Goal: Check status: Check status

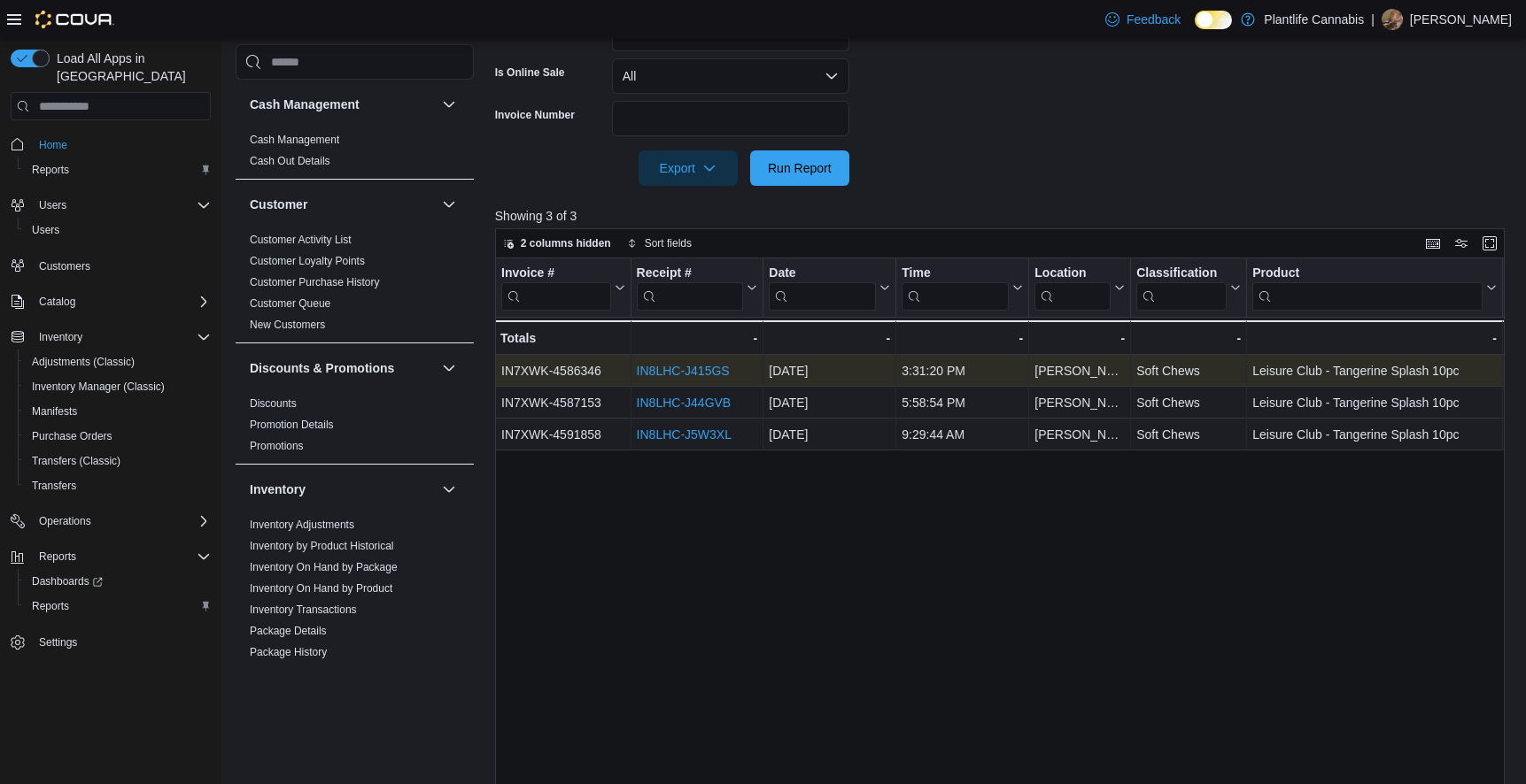
scroll to position [917, 0]
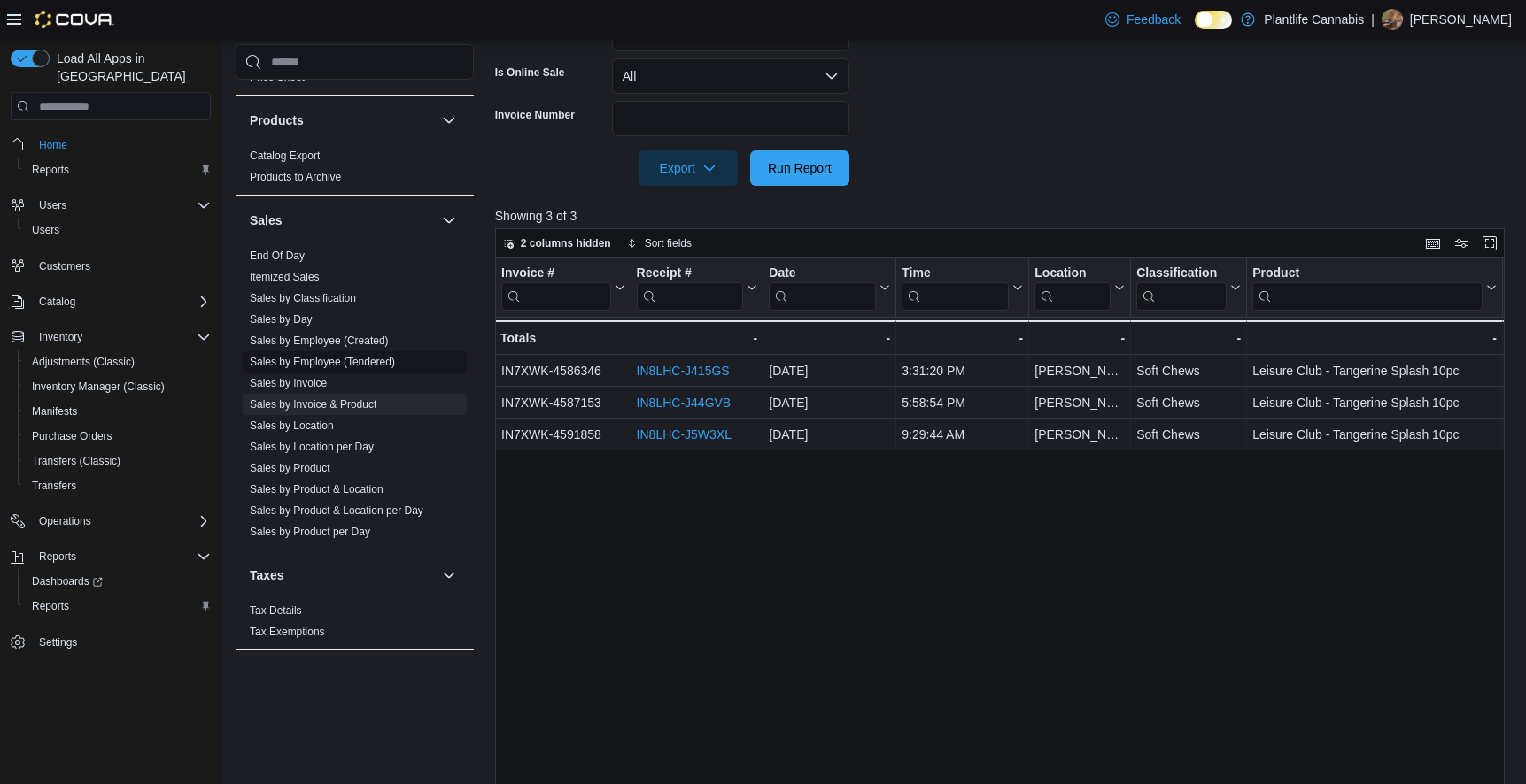
click at [371, 358] on link "Sales by Employee (Tendered)" at bounding box center [323, 362] width 146 height 12
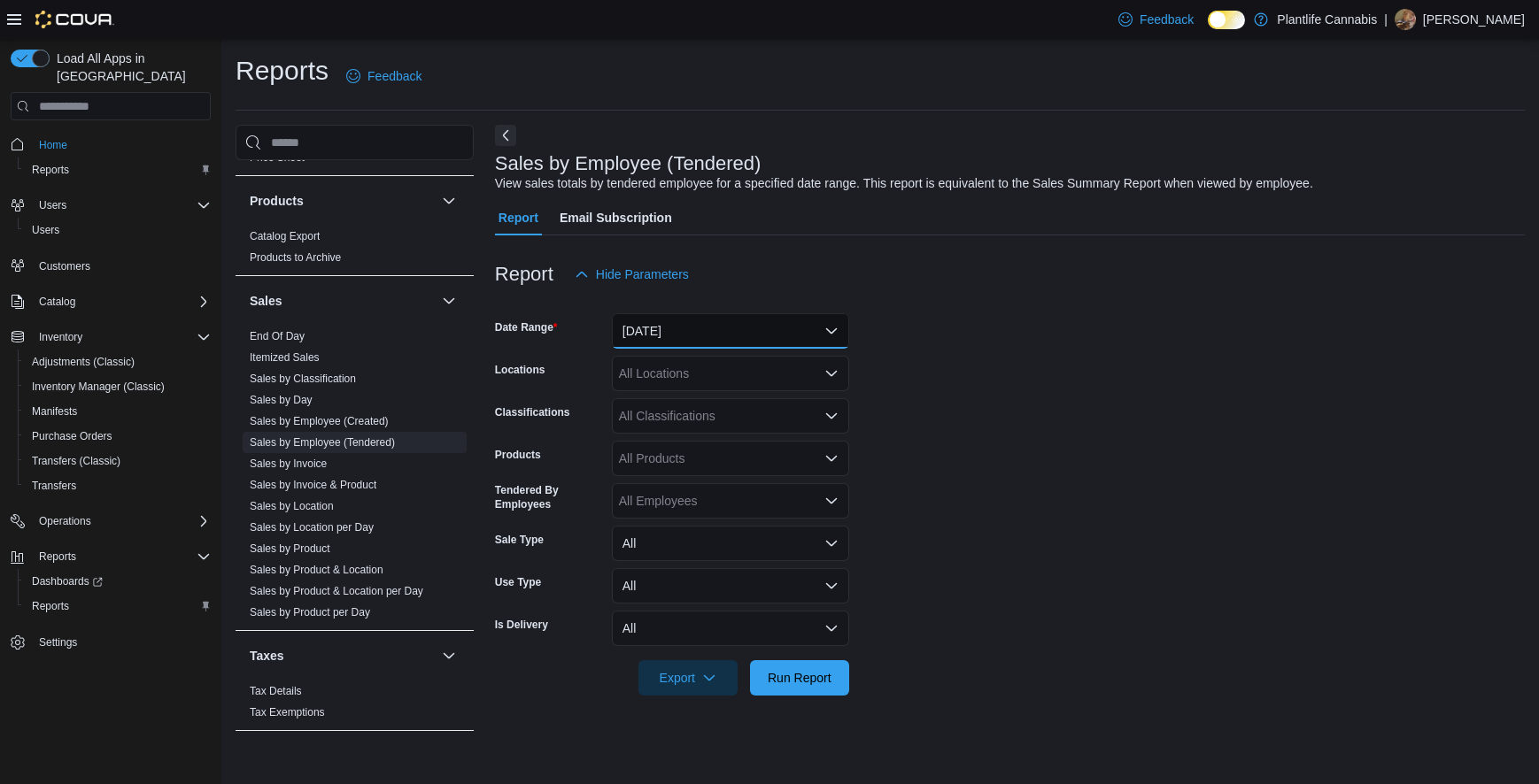
click at [669, 320] on button "[DATE]" at bounding box center [730, 331] width 237 height 35
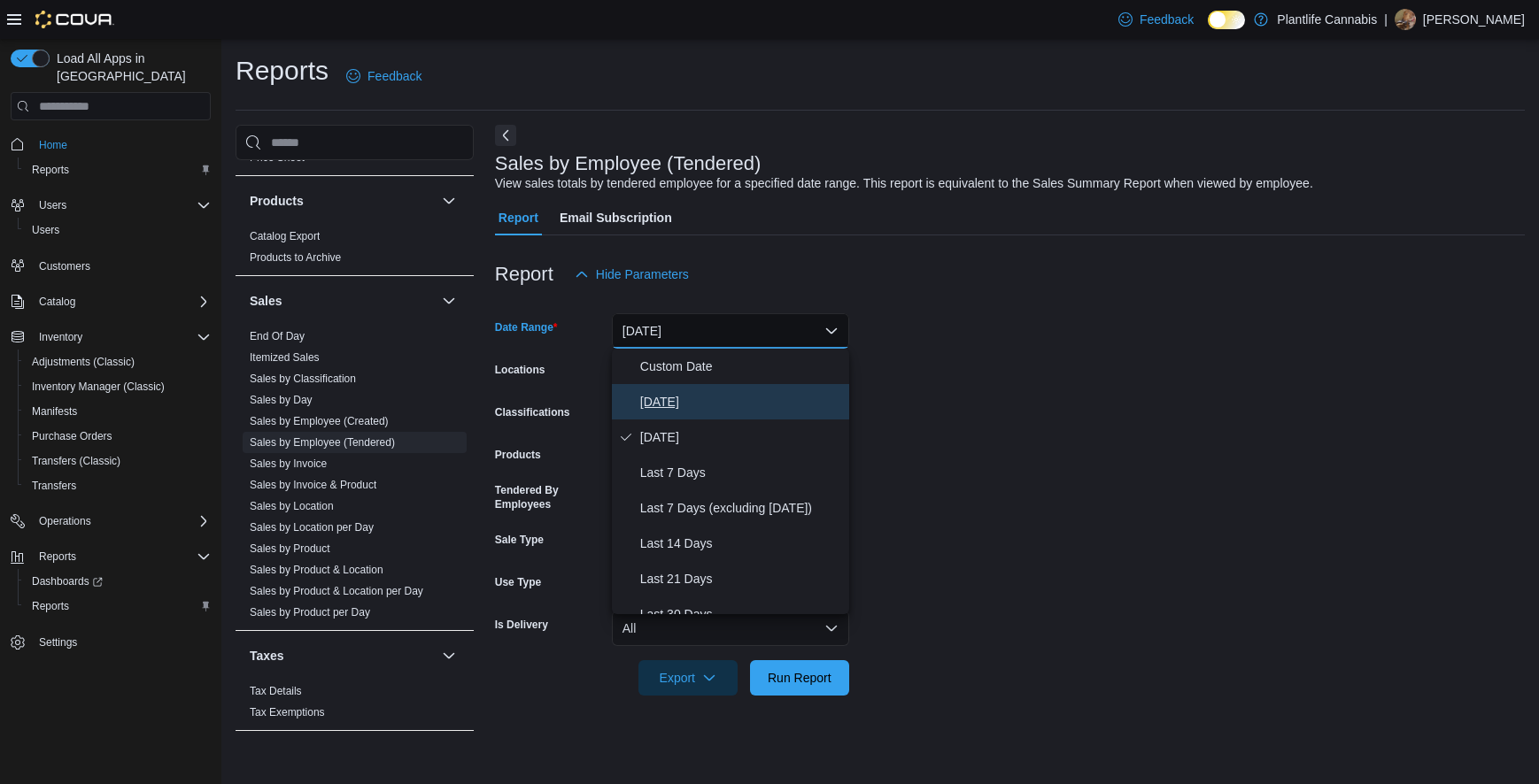
click at [672, 397] on span "[DATE]" at bounding box center [741, 402] width 201 height 21
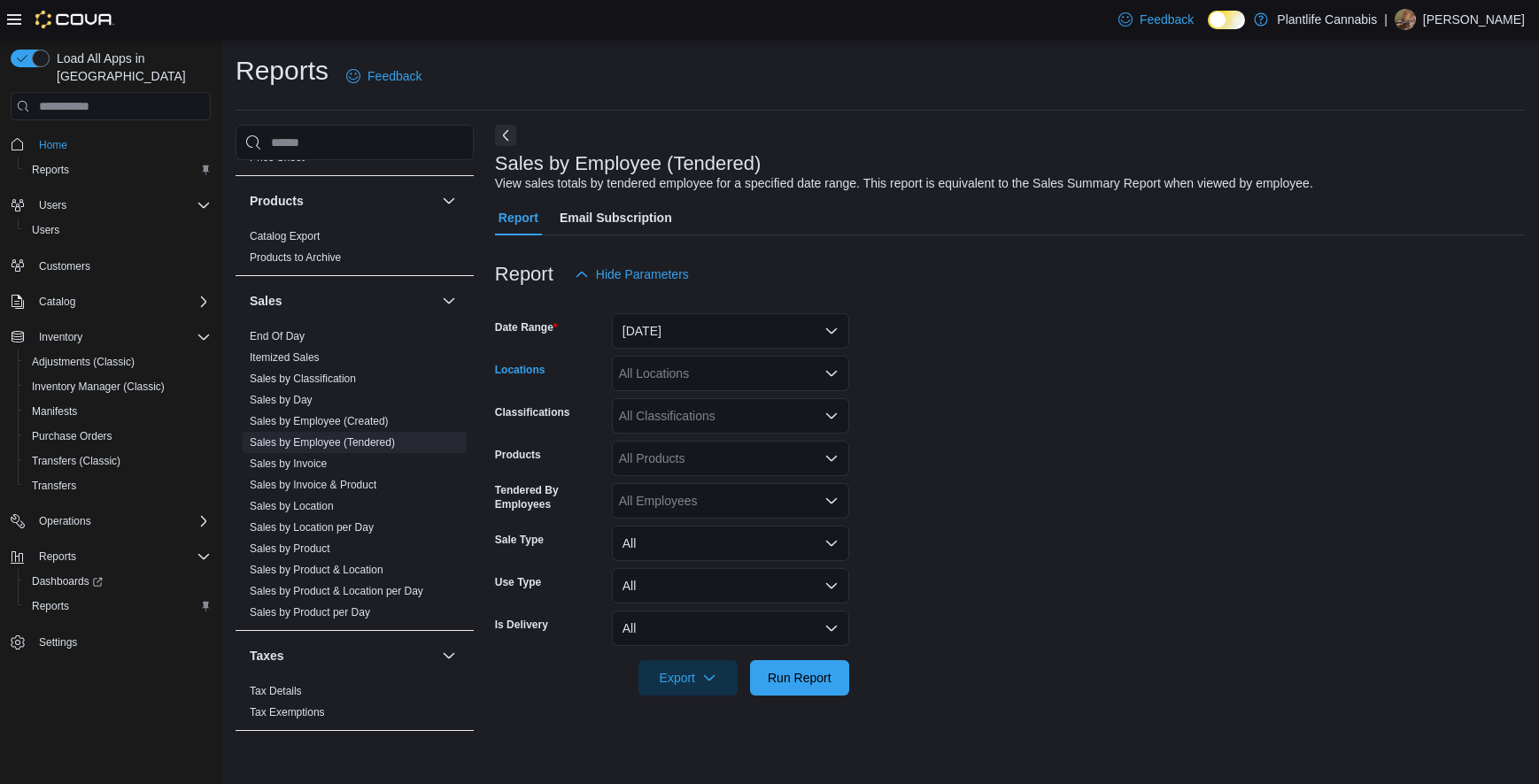
click at [679, 385] on div "All Locations" at bounding box center [730, 374] width 237 height 35
type input "****"
click at [707, 402] on span "[PERSON_NAME]" at bounding box center [709, 403] width 102 height 18
click at [785, 682] on span "Run Report" at bounding box center [799, 677] width 63 height 18
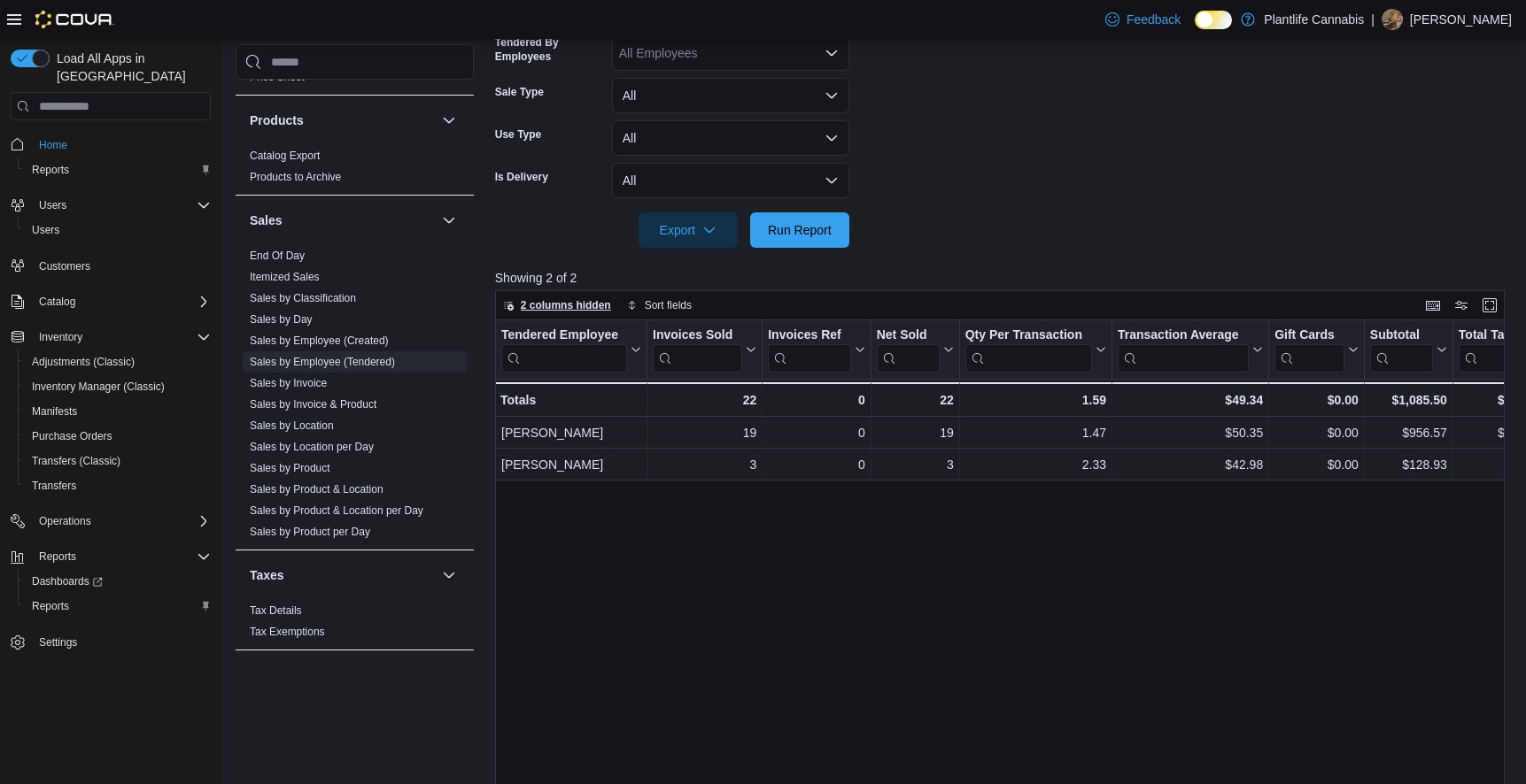
scroll to position [153, 0]
